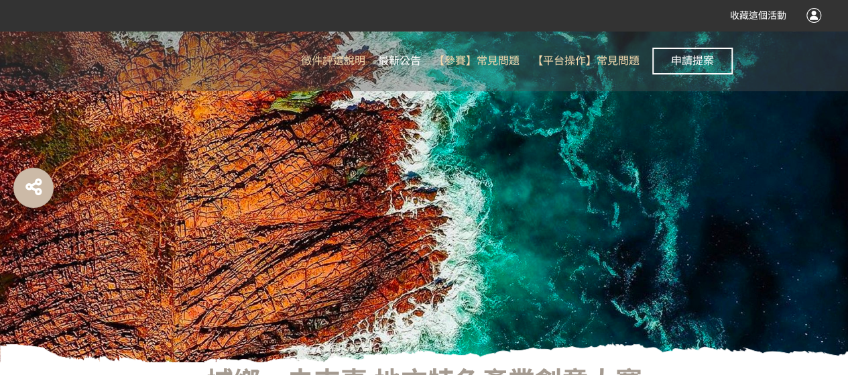
click at [408, 56] on span "最新公告" at bounding box center [399, 60] width 43 height 13
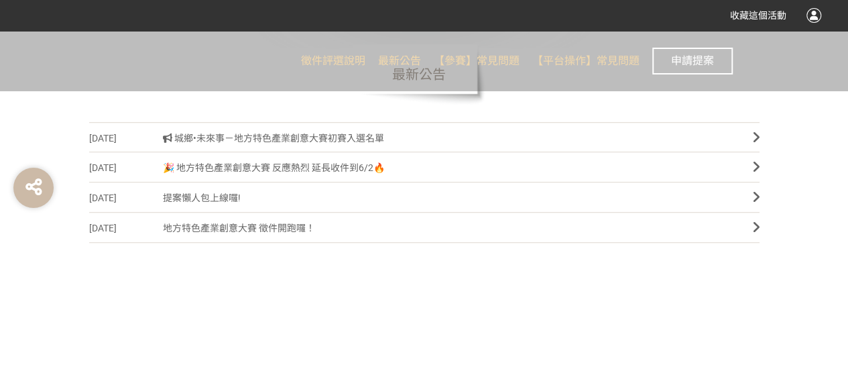
scroll to position [402, 0]
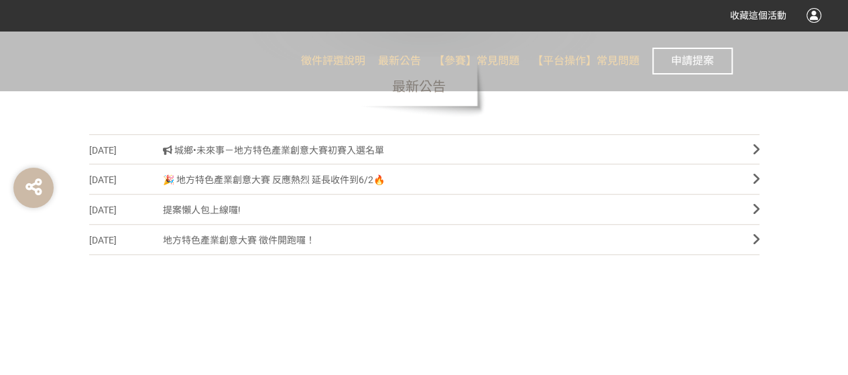
click at [247, 147] on span "城鄉•未來事－地方特色產業創意大賽初賽入選名單" at bounding box center [448, 150] width 570 height 30
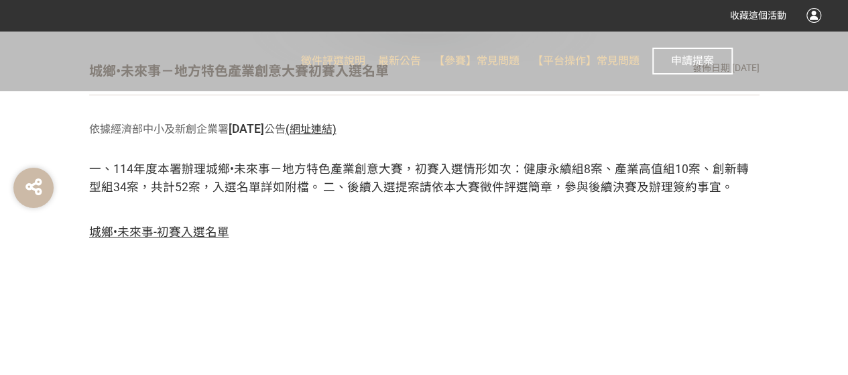
scroll to position [402, 0]
click at [169, 225] on span "城鄉•未來事-初賽入選名單" at bounding box center [159, 231] width 140 height 13
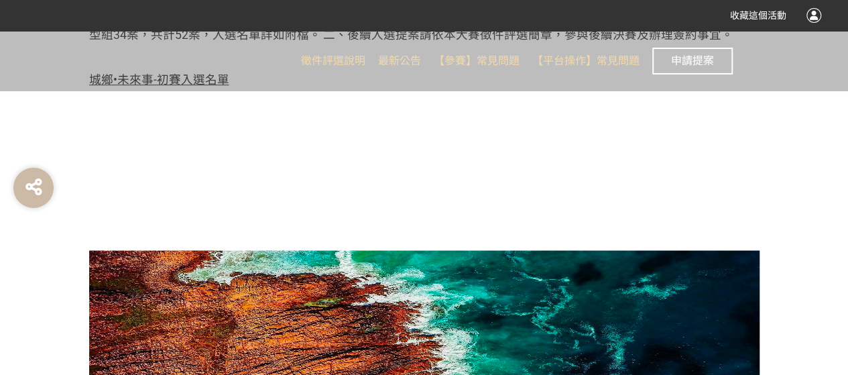
scroll to position [219, 0]
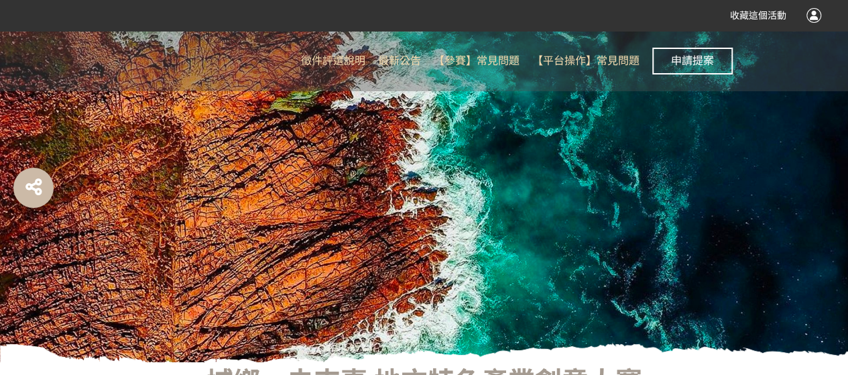
click at [410, 58] on span "最新公告" at bounding box center [399, 60] width 43 height 13
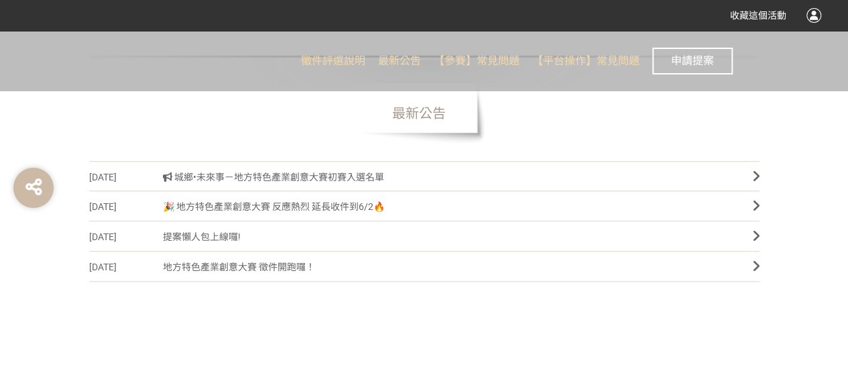
scroll to position [373, 0]
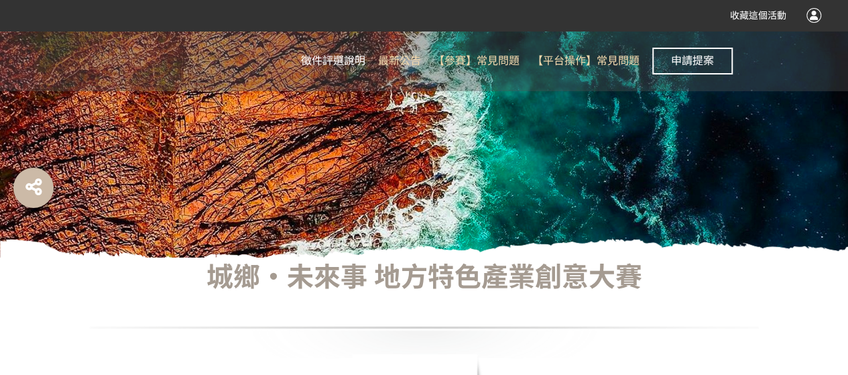
click at [349, 58] on span "徵件評選說明" at bounding box center [333, 60] width 64 height 13
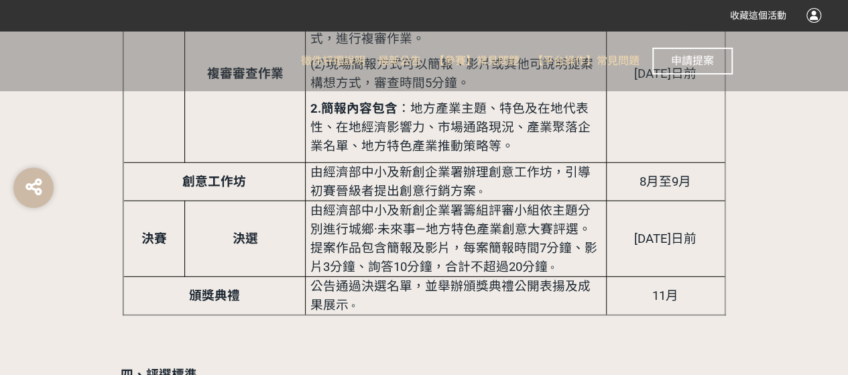
scroll to position [1878, 0]
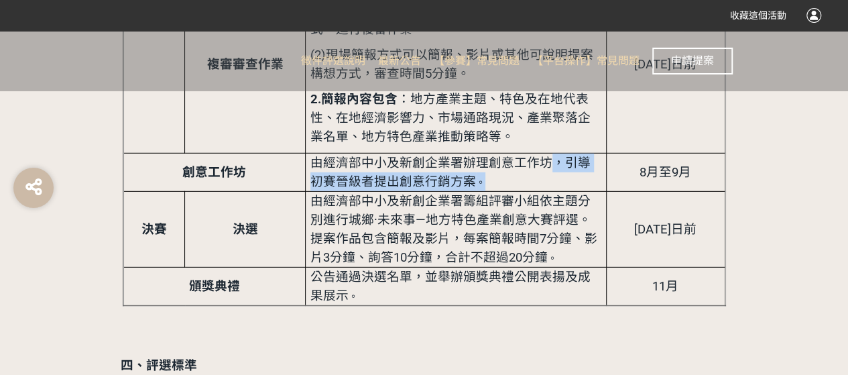
drag, startPoint x: 543, startPoint y: 145, endPoint x: 544, endPoint y: 160, distance: 14.8
click at [544, 160] on td "由經濟部中小及新創企業署辦理創意工作坊，引導初賽晉級者提出創意行銷方案 。" at bounding box center [455, 172] width 301 height 38
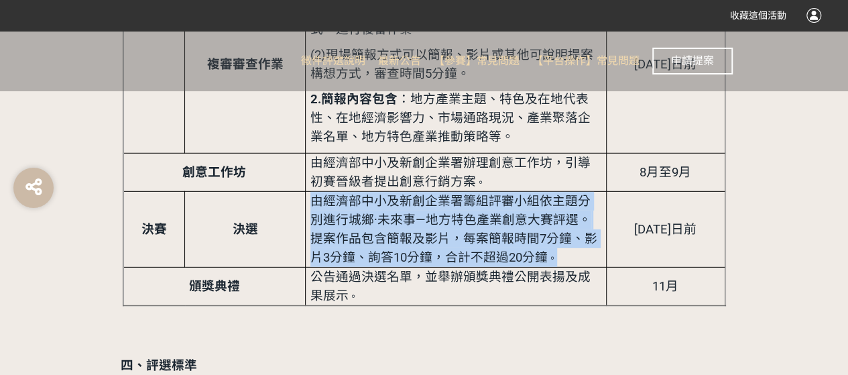
drag, startPoint x: 313, startPoint y: 186, endPoint x: 571, endPoint y: 237, distance: 263.3
click at [571, 237] on td "由經濟部中小及新創企業署籌組評審小組依主題分別進行城鄉·未來事—地方特色產業創意大賽評選。 提案作品包含簡報及影片，每案簡報時間7分鐘、影片3分鐘、詢答10分…" at bounding box center [455, 229] width 301 height 76
